Goal: Obtain resource: Obtain resource

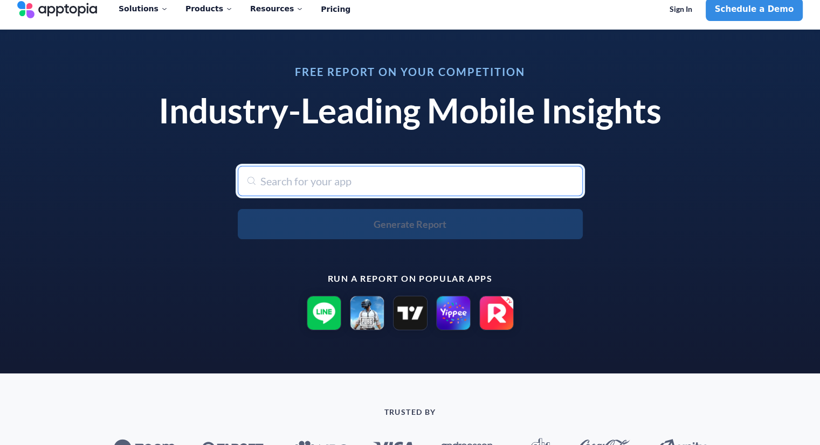
scroll to position [10, 0]
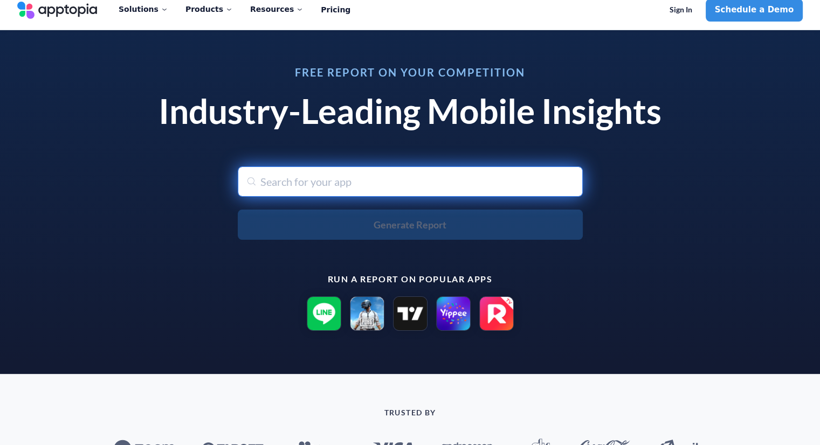
paste input "Avanza"
type input "Avanza"
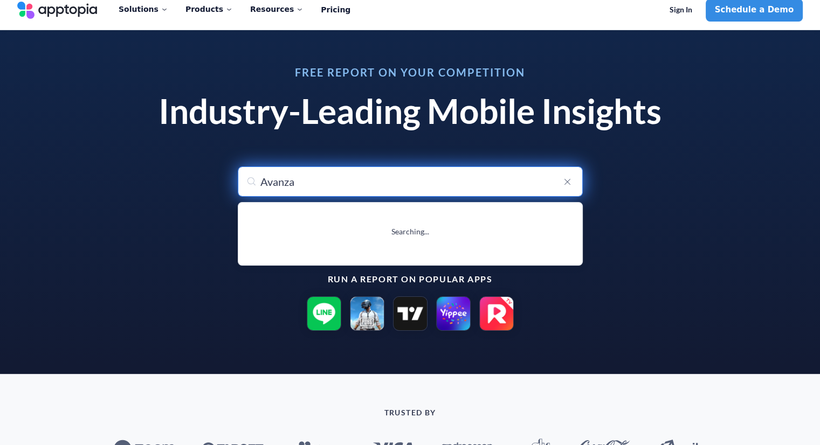
type input "Avanza"
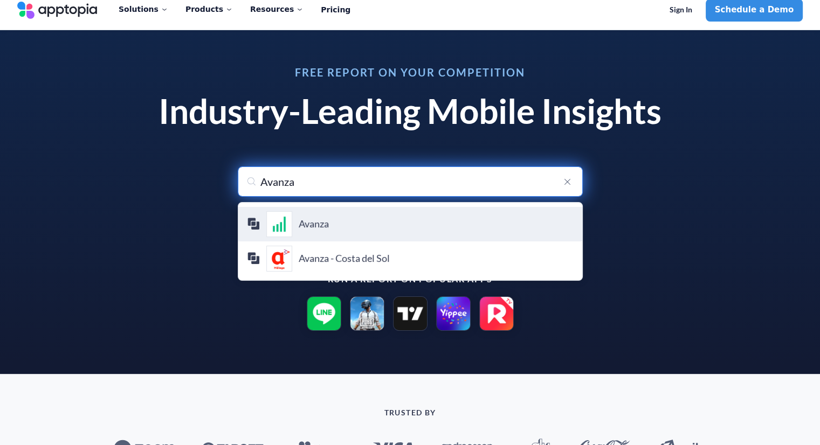
click at [335, 231] on div "Avanza Avanza Bank AB" at bounding box center [410, 224] width 327 height 26
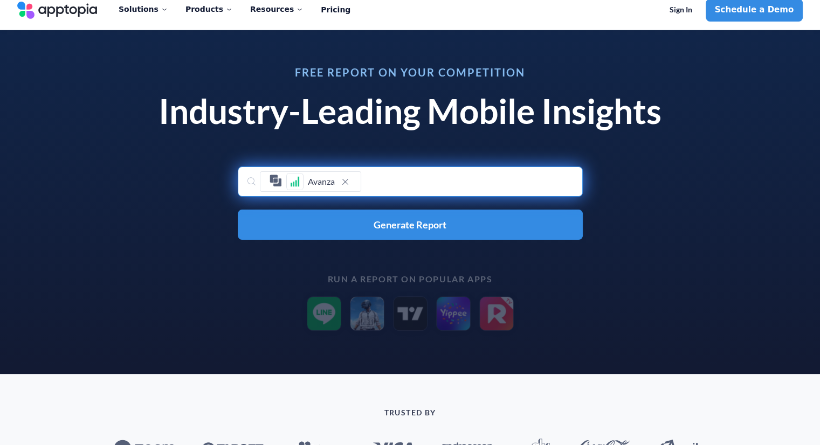
click at [335, 231] on button "Generate Report" at bounding box center [410, 225] width 345 height 30
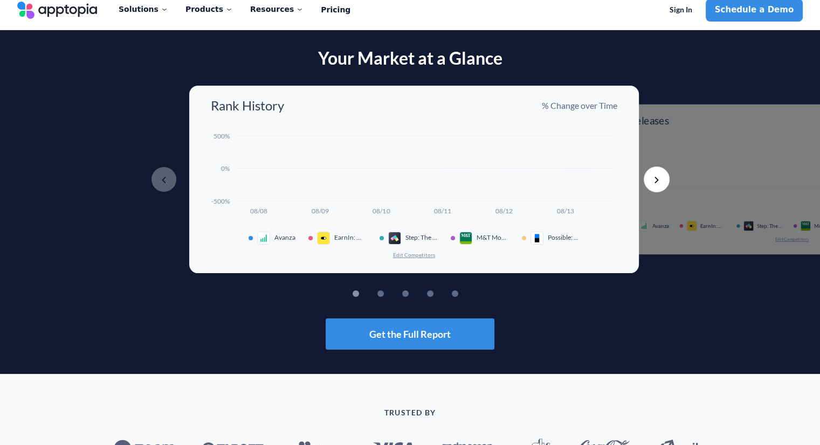
scroll to position [12, 0]
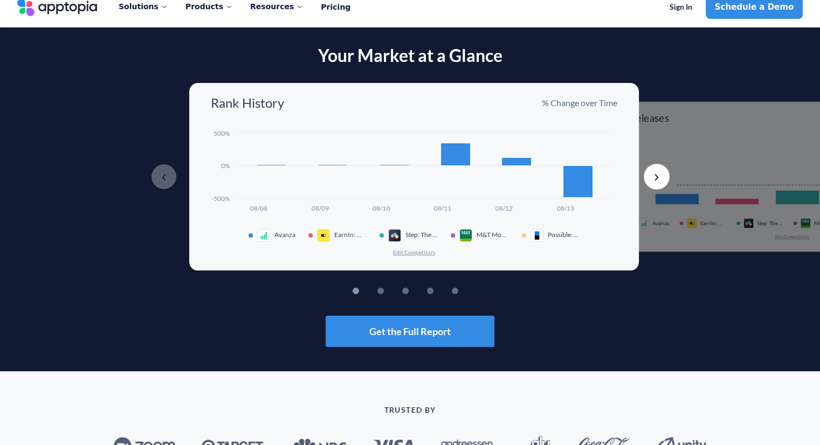
click at [394, 291] on button "2" at bounding box center [397, 291] width 6 height 6
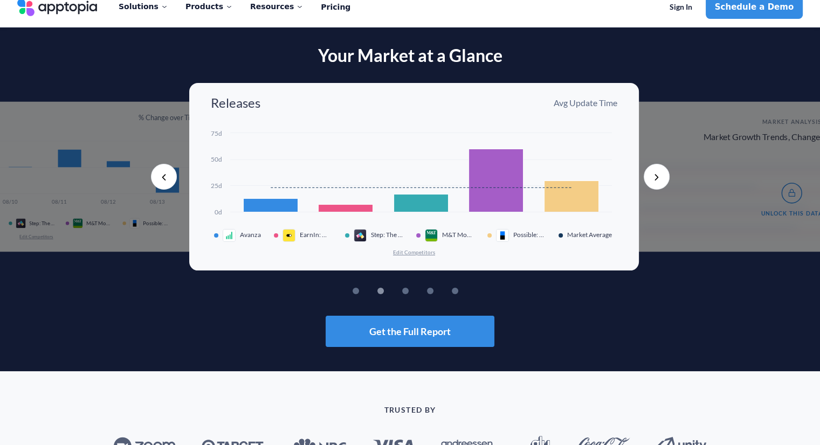
click at [369, 293] on button "1" at bounding box center [372, 291] width 6 height 6
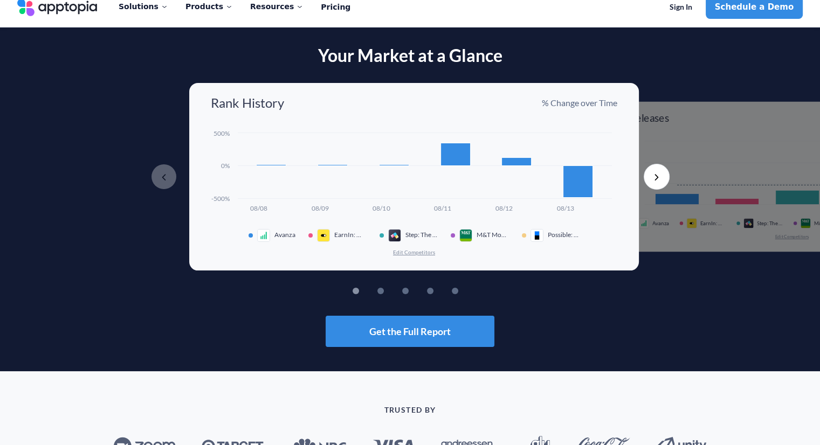
click at [163, 177] on button "Previous" at bounding box center [164, 177] width 26 height 26
click at [656, 183] on button "Next" at bounding box center [657, 177] width 26 height 26
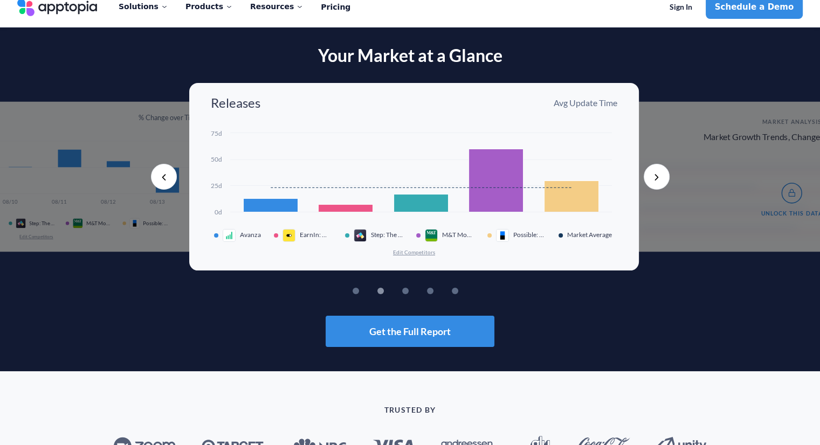
click at [656, 183] on button "Next" at bounding box center [657, 177] width 26 height 26
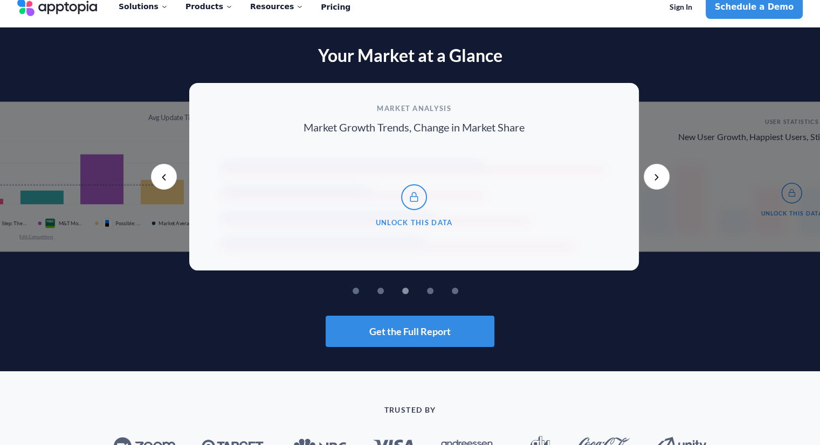
click at [656, 183] on button "Next" at bounding box center [657, 177] width 26 height 26
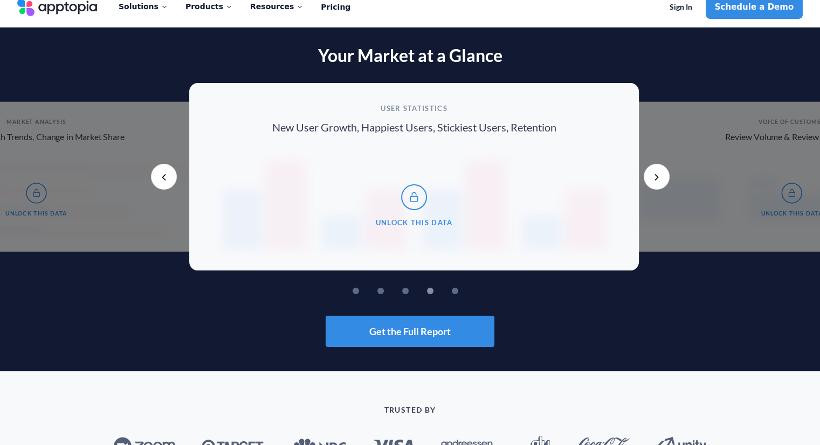
click at [656, 183] on button "Next" at bounding box center [657, 177] width 26 height 26
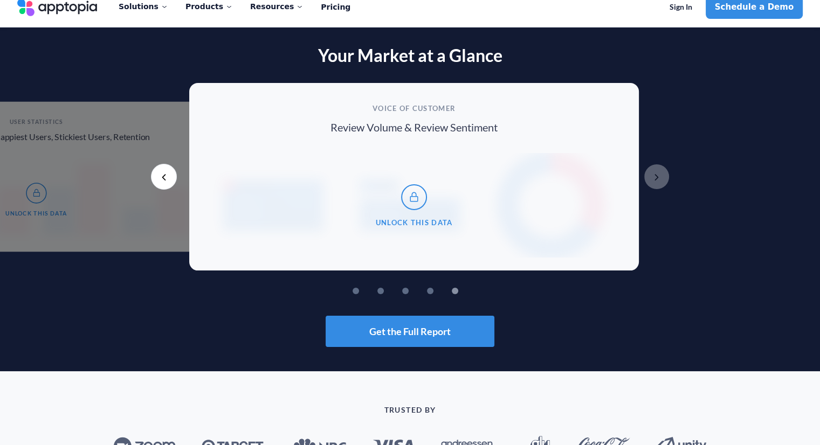
click at [656, 183] on button "Next" at bounding box center [657, 177] width 26 height 26
click at [166, 183] on button "Previous" at bounding box center [164, 177] width 26 height 26
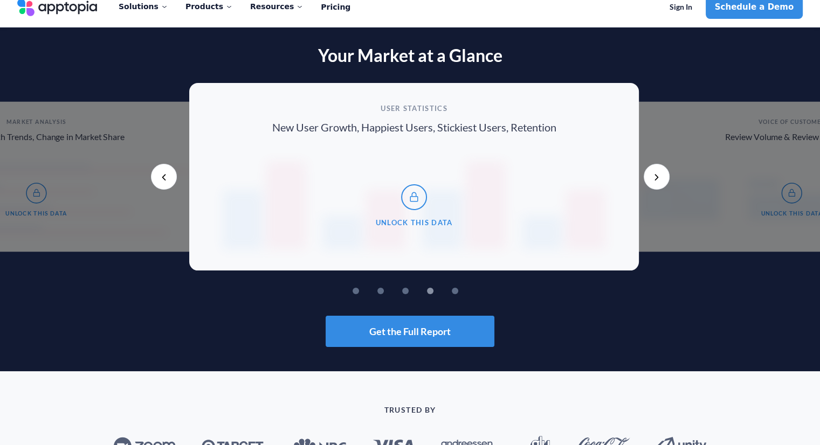
click at [166, 183] on button "Previous" at bounding box center [164, 177] width 26 height 26
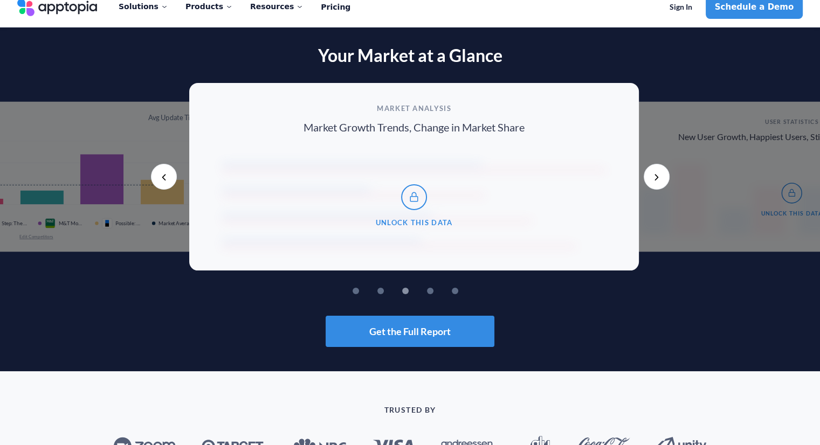
click at [166, 183] on button "Previous" at bounding box center [164, 177] width 26 height 26
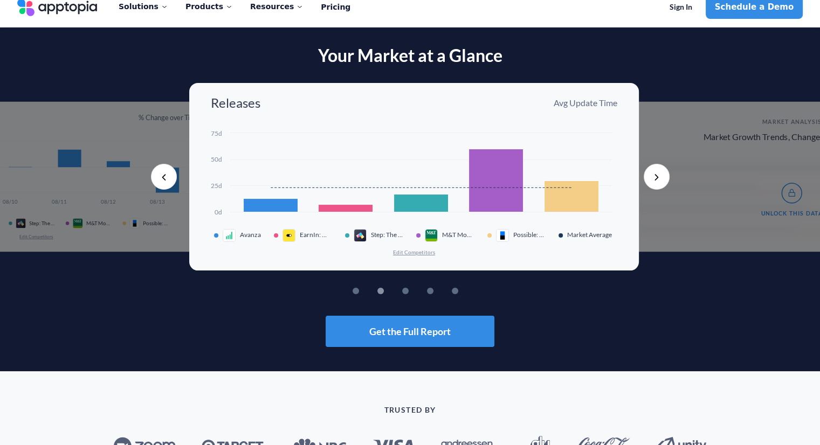
click at [166, 183] on button "Previous" at bounding box center [164, 177] width 26 height 26
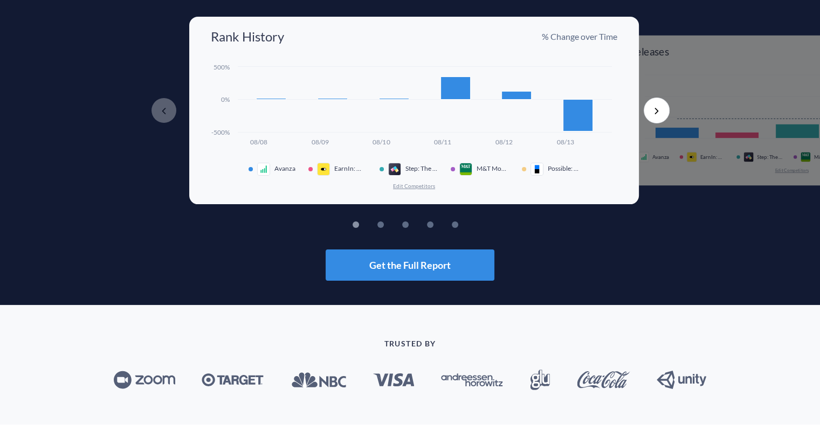
scroll to position [0, 0]
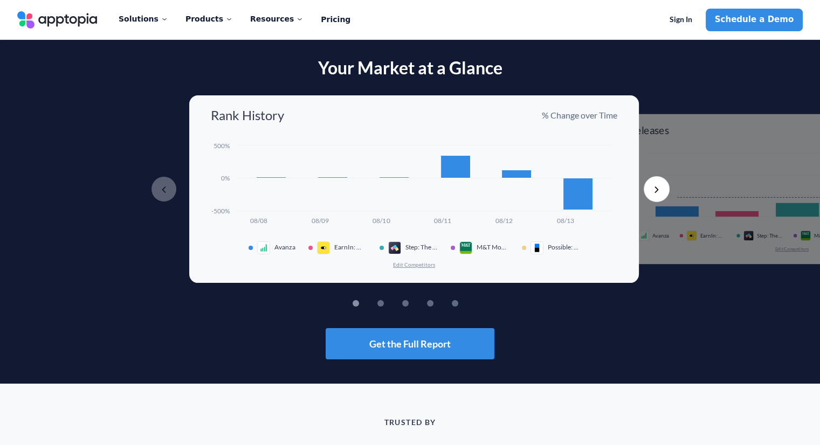
click at [656, 197] on button "Next" at bounding box center [657, 189] width 26 height 26
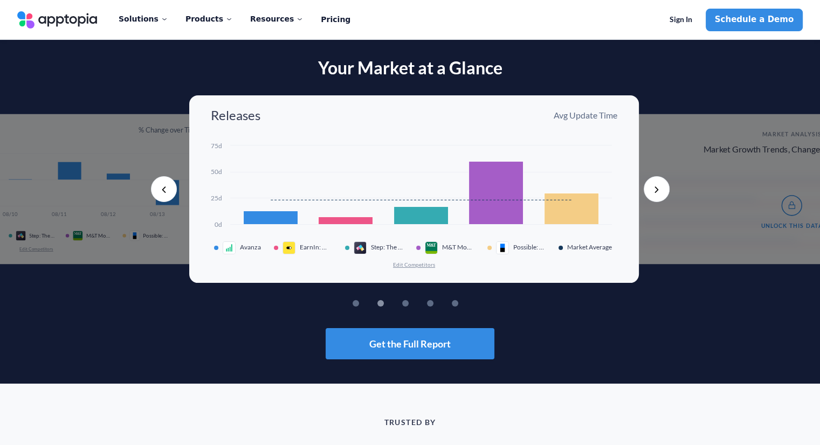
click at [168, 200] on button "Previous" at bounding box center [164, 189] width 26 height 26
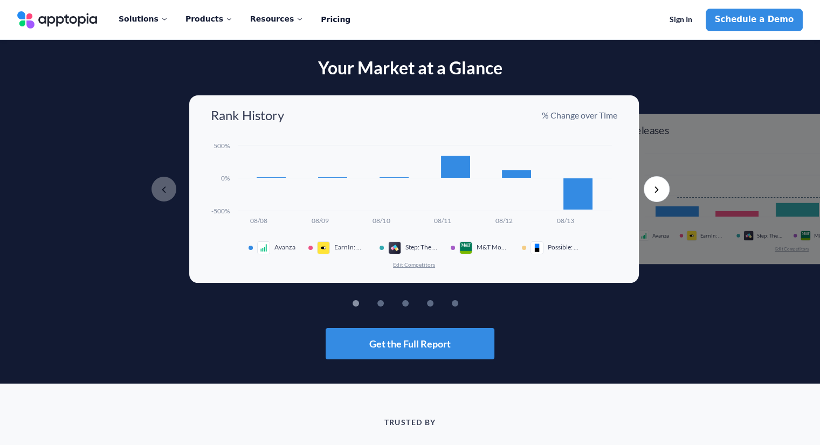
click at [421, 264] on button "Edit Competitors" at bounding box center [414, 265] width 43 height 8
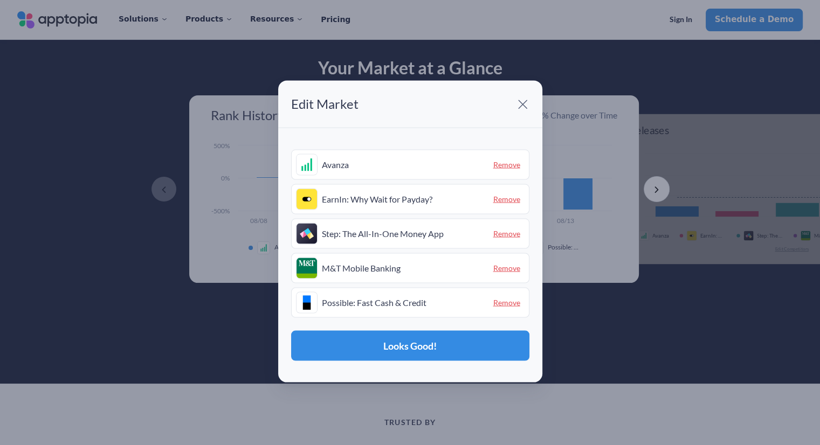
click at [524, 106] on span at bounding box center [523, 104] width 22 height 22
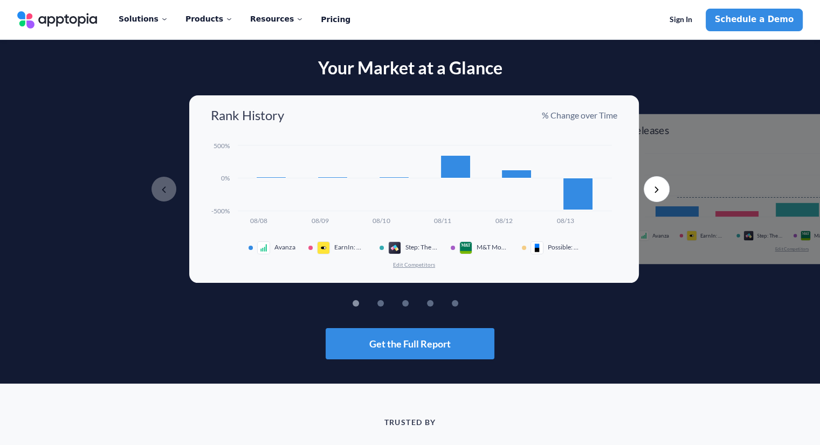
click at [409, 262] on button "Edit Competitors" at bounding box center [414, 265] width 43 height 8
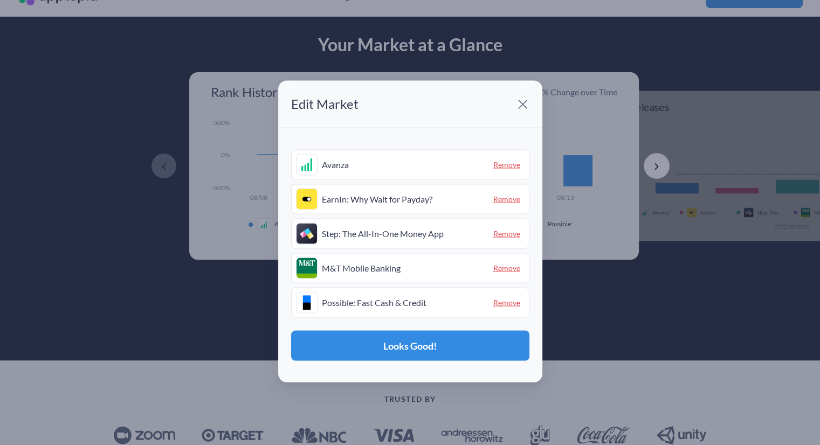
scroll to position [16, 0]
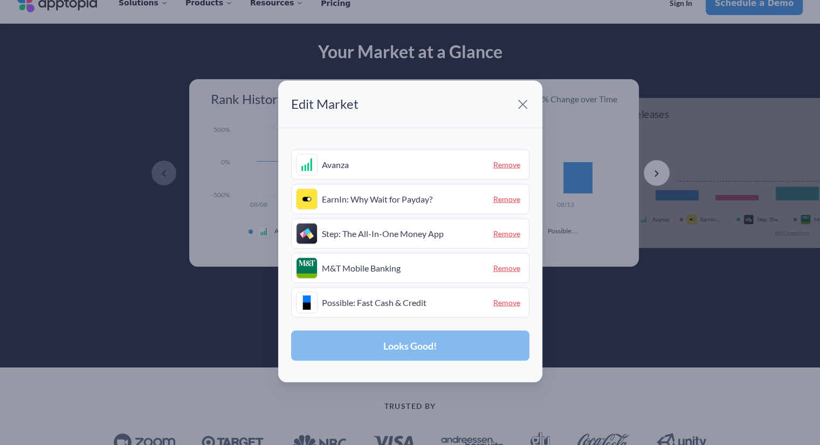
click at [429, 338] on button "Looks Good!" at bounding box center [410, 346] width 238 height 30
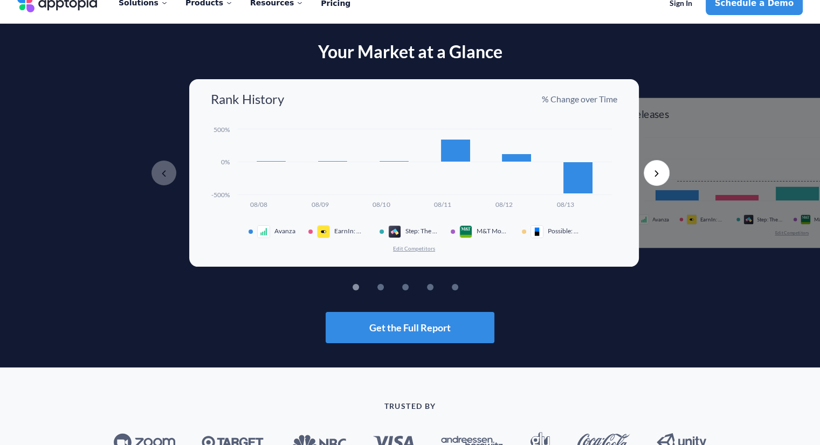
scroll to position [0, 0]
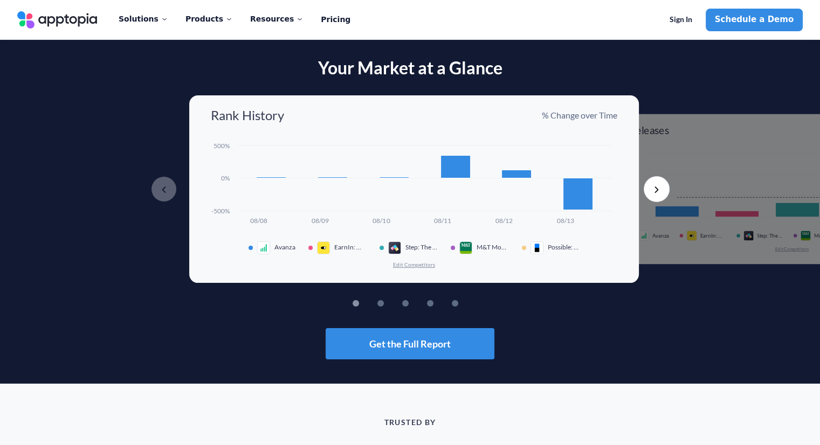
click at [459, 251] on img at bounding box center [465, 248] width 13 height 13
click at [516, 248] on div "Avanza EarnIn: Why Wait for Payday? Step: The All-In-One Money App M&T Mobile B…" at bounding box center [414, 248] width 407 height 13
click at [413, 167] on rect at bounding box center [414, 183] width 407 height 87
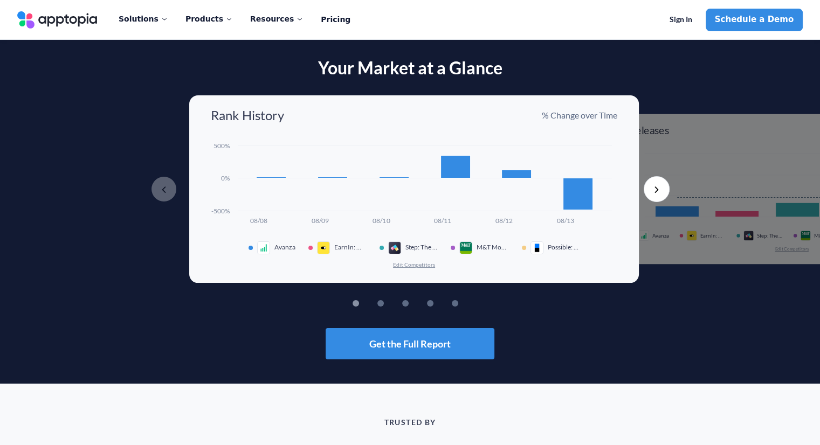
click at [404, 178] on rect at bounding box center [395, 177] width 30 height 1
click at [338, 289] on div "Your Market at a Glance Previous Rank History % Change over Time Created with H…" at bounding box center [410, 209] width 820 height 302
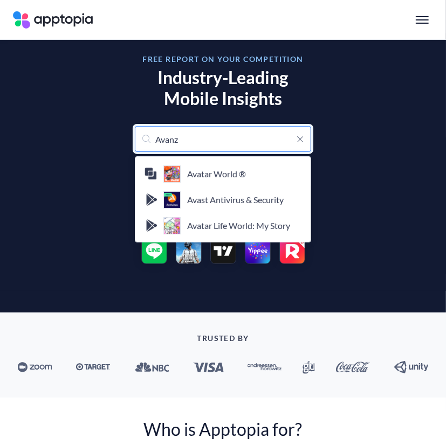
type input "Avanza"
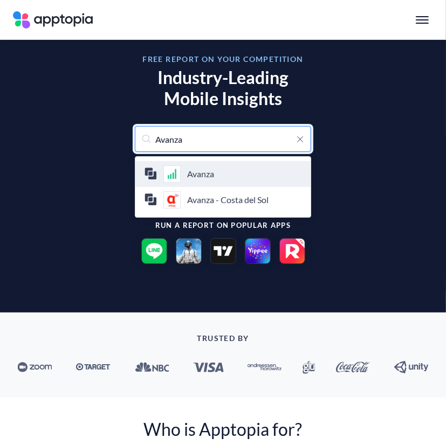
click at [228, 177] on h4 "Avanza" at bounding box center [244, 174] width 115 height 10
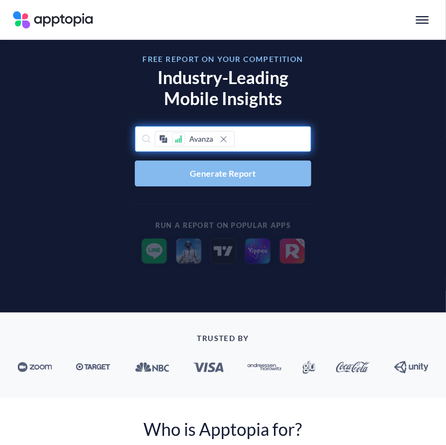
click at [228, 177] on span "Generate Report" at bounding box center [223, 173] width 66 height 9
